Goal: Task Accomplishment & Management: Manage account settings

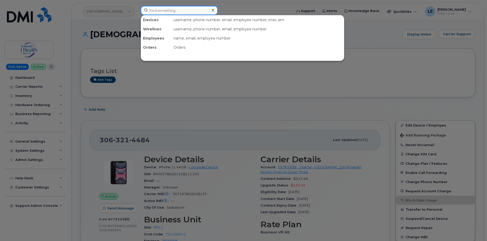
click at [182, 10] on input at bounding box center [179, 10] width 77 height 9
paste input "306-321-4484"
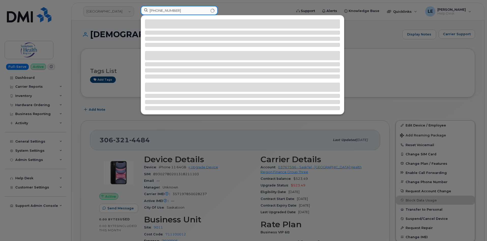
type input "306-321-4484"
click at [115, 108] on div at bounding box center [243, 120] width 487 height 241
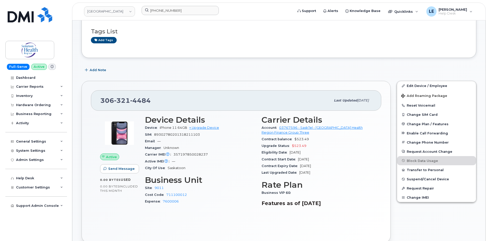
scroll to position [51, 0]
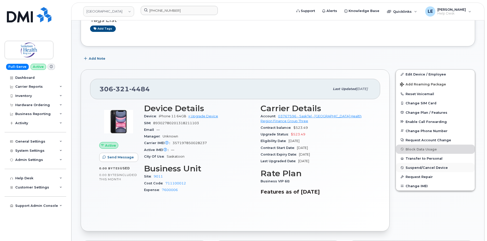
click at [436, 168] on span "Suspend/Cancel Device" at bounding box center [427, 167] width 42 height 4
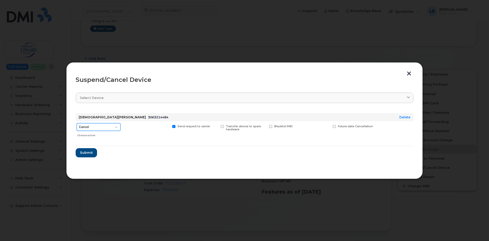
click at [115, 127] on select "Cancel Suspend - Reduced Rate Suspend - Full Rate Suspend - Lost Device/Stolen …" at bounding box center [99, 127] width 44 height 8
click at [115, 126] on select "Cancel Suspend - Reduced Rate Suspend - Full Rate Suspend - Lost Device/Stolen …" at bounding box center [99, 127] width 44 height 8
click at [331, 125] on div "Cancel Suspend - Reduced Rate Suspend - Full Rate Suspend - Lost Device/Stolen …" at bounding box center [244, 130] width 337 height 18
click at [332, 126] on div "Future date Cancellation" at bounding box center [352, 130] width 43 height 18
click at [334, 126] on span at bounding box center [333, 126] width 3 height 3
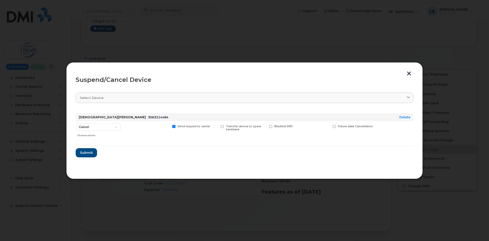
click at [329, 126] on input "Future date Cancellation" at bounding box center [327, 126] width 3 height 3
checkbox input "true"
click at [112, 128] on select "Cancel Suspend - Reduced Rate Suspend - Full Rate Suspend - Lost Device/Stolen …" at bounding box center [99, 127] width 44 height 8
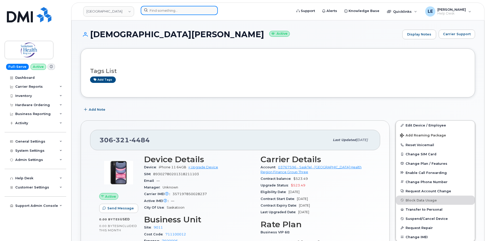
click at [170, 14] on input at bounding box center [179, 10] width 77 height 9
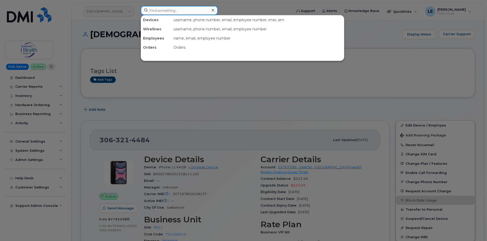
paste input "8174703466"
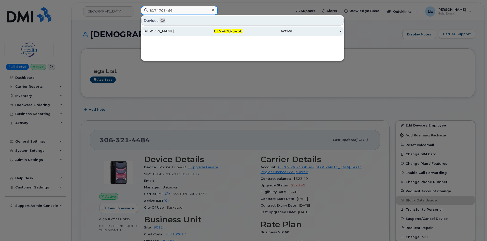
type input "8174703466"
click at [175, 31] on div "[PERSON_NAME]" at bounding box center [169, 31] width 50 height 5
